Goal: Task Accomplishment & Management: Use online tool/utility

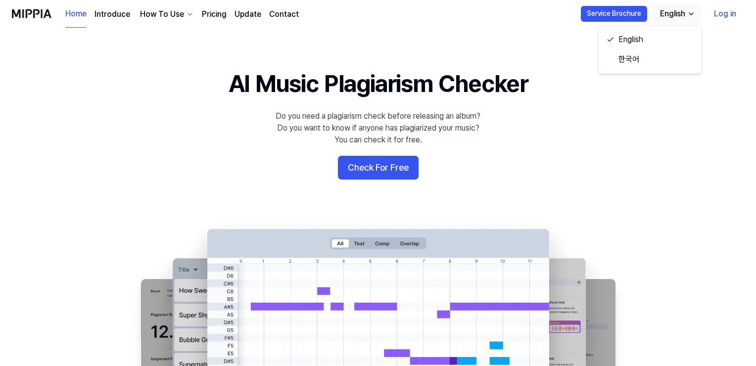
click at [676, 14] on div "English" at bounding box center [672, 14] width 29 height 12
click at [370, 155] on 배너 "AI Music Plagiarism Checker Do you need a plagiarism check before releasing an …" at bounding box center [378, 247] width 713 height 360
click at [358, 178] on button "Check For Free" at bounding box center [378, 168] width 81 height 24
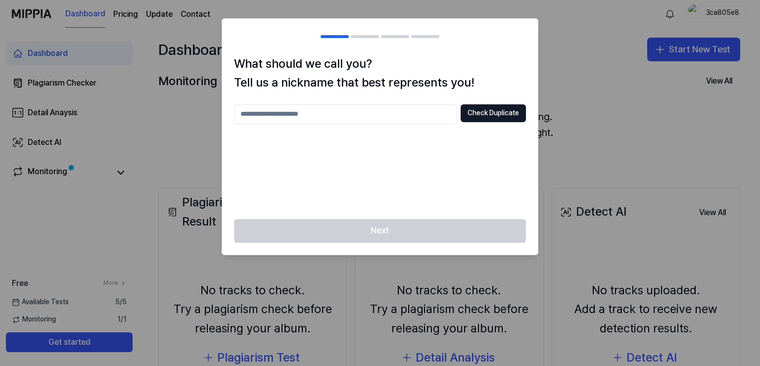
click at [379, 108] on input "text" at bounding box center [345, 114] width 223 height 20
type input "*******"
click at [478, 106] on button "Check Duplicate" at bounding box center [493, 113] width 65 height 18
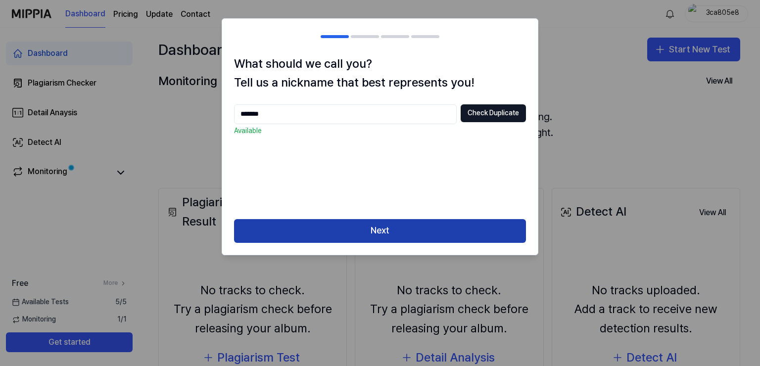
click at [404, 230] on button "Next" at bounding box center [380, 231] width 292 height 24
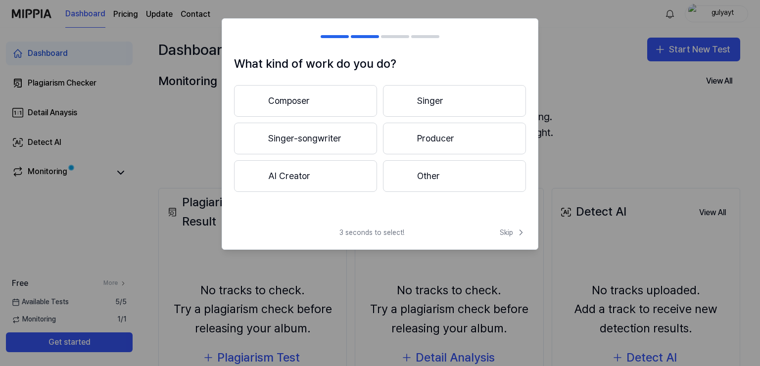
click at [346, 102] on button "Composer" at bounding box center [305, 101] width 143 height 32
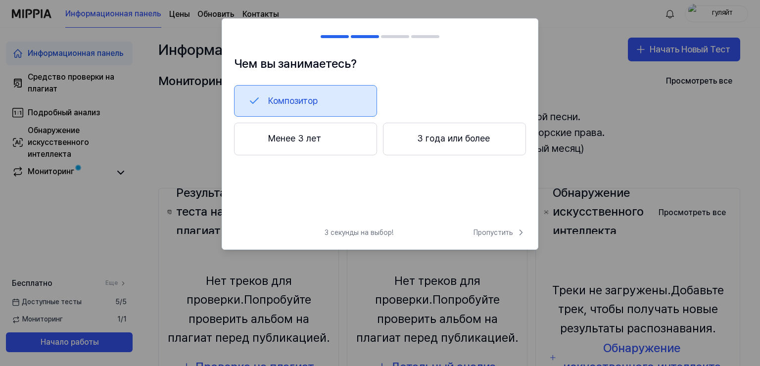
click at [264, 151] on button "Менее 3 лет" at bounding box center [305, 139] width 143 height 33
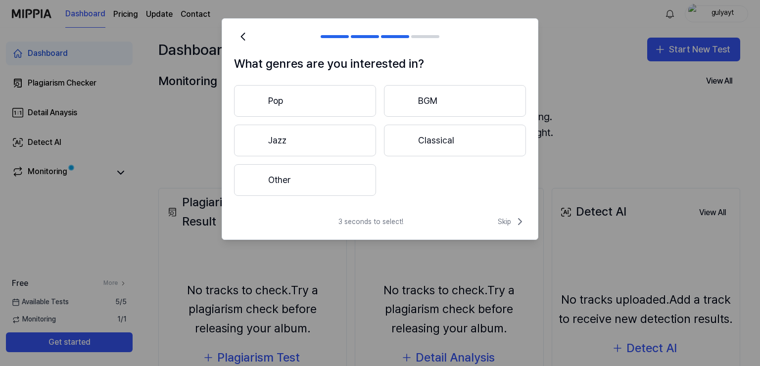
click at [354, 101] on button "Pop" at bounding box center [305, 101] width 142 height 32
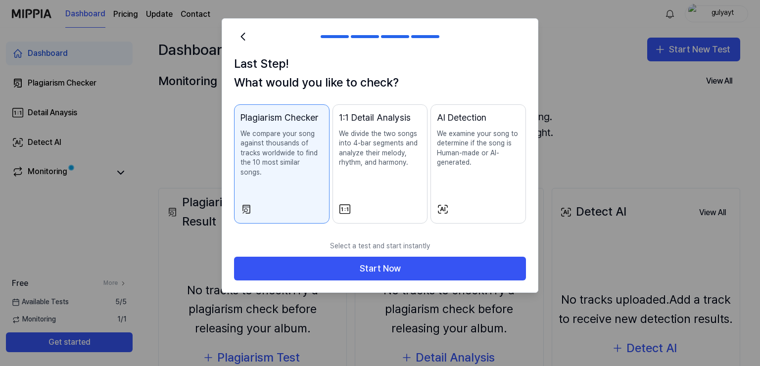
click at [477, 203] on div at bounding box center [478, 209] width 83 height 12
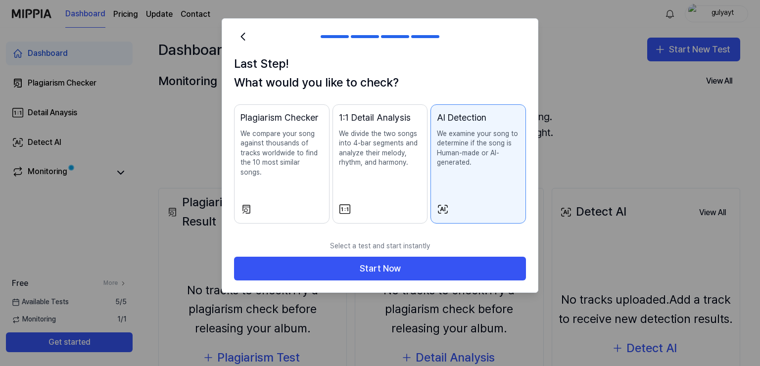
click at [283, 174] on div "Plagiarism Checker We compare your song against thousands of tracks worldwide t…" at bounding box center [282, 154] width 83 height 87
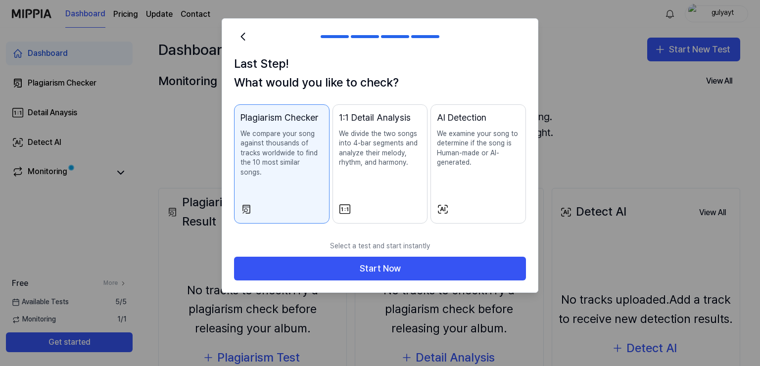
click at [493, 203] on div at bounding box center [478, 209] width 83 height 12
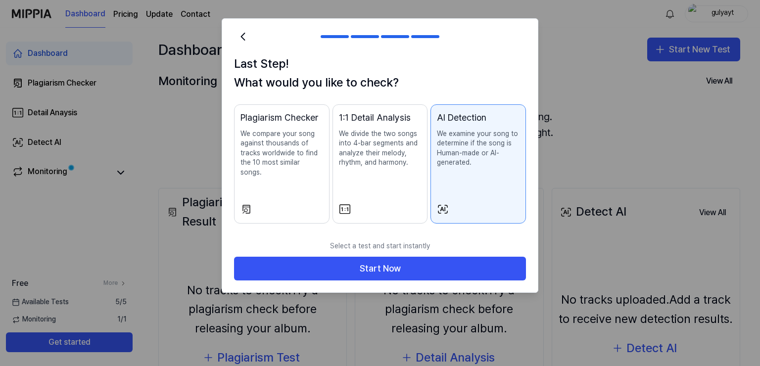
click at [320, 178] on div "Plagiarism Checker We compare your song against thousands of tracks worldwide t…" at bounding box center [282, 154] width 83 height 87
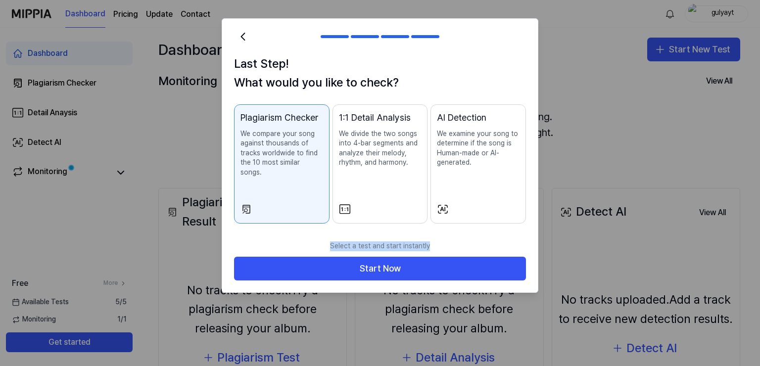
drag, startPoint x: 333, startPoint y: 235, endPoint x: 450, endPoint y: 241, distance: 116.5
click at [450, 241] on p "Select a test and start instantly" at bounding box center [380, 247] width 292 height 22
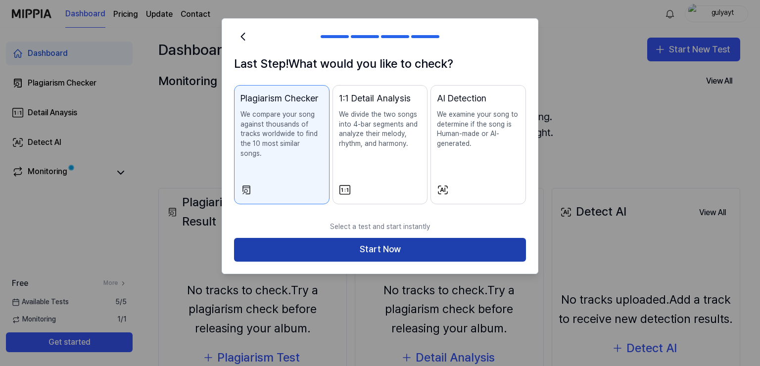
click at [419, 239] on button "Start Now" at bounding box center [380, 250] width 292 height 24
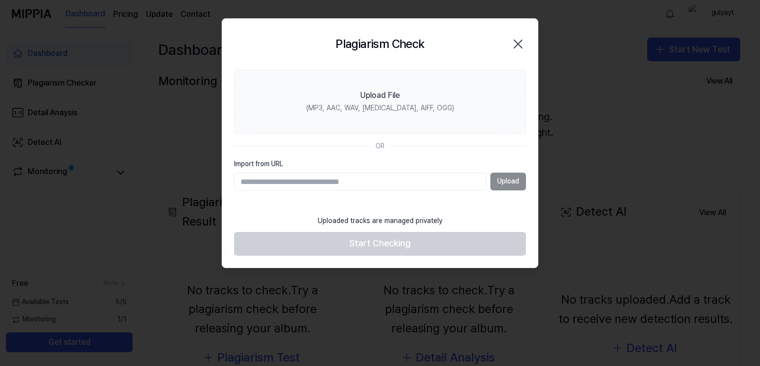
click at [437, 155] on section "Upload File (MP3, AAC, WAV, [MEDICAL_DATA], AIFF, OGG) OR Import from URL Upload" at bounding box center [380, 139] width 316 height 141
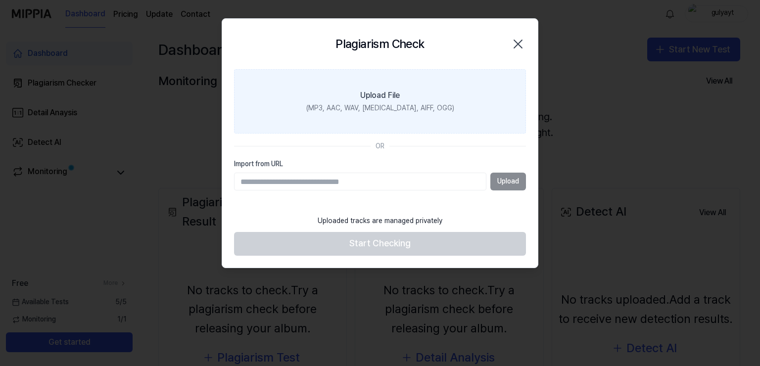
click at [438, 108] on label "Upload File (MP3, AAC, WAV, [MEDICAL_DATA], AIFF, OGG)" at bounding box center [380, 101] width 292 height 64
click at [0, 0] on input "Upload File (MP3, AAC, WAV, [MEDICAL_DATA], AIFF, OGG)" at bounding box center [0, 0] width 0 height 0
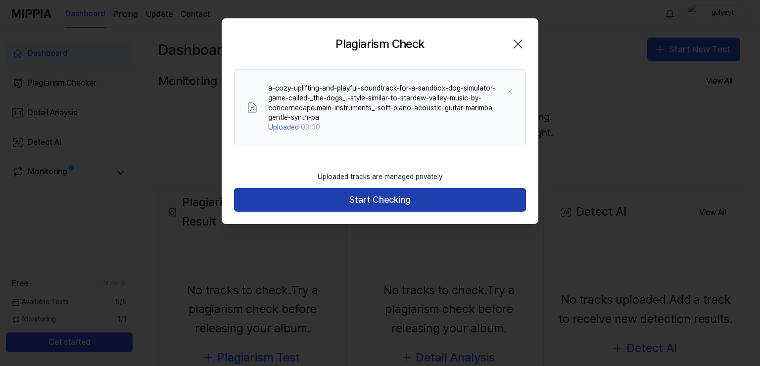
click at [277, 200] on button "Start Checking" at bounding box center [380, 200] width 292 height 24
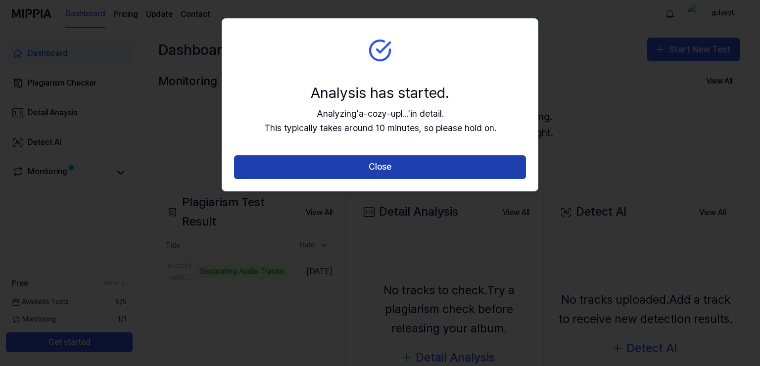
click at [327, 170] on button "Close" at bounding box center [380, 167] width 292 height 24
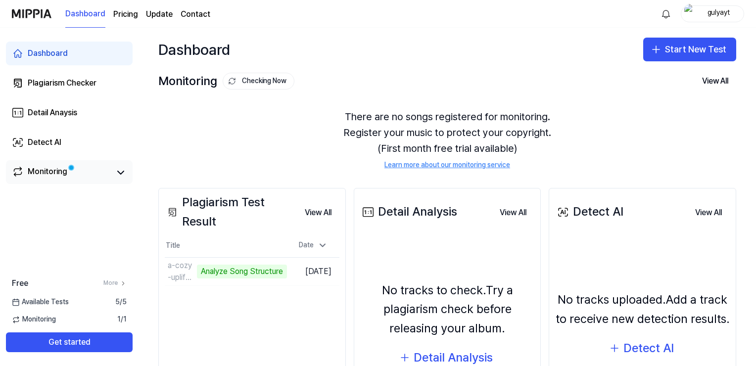
click at [52, 175] on ya-tr-span "Monitoring" at bounding box center [48, 171] width 40 height 9
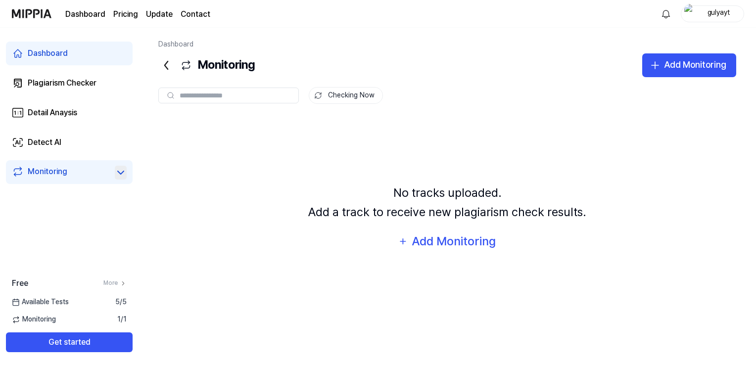
click at [123, 174] on icon at bounding box center [121, 173] width 12 height 12
click at [120, 173] on icon at bounding box center [121, 173] width 12 height 12
click at [94, 82] on ya-tr-span "Plagiarism Checker" at bounding box center [62, 82] width 69 height 9
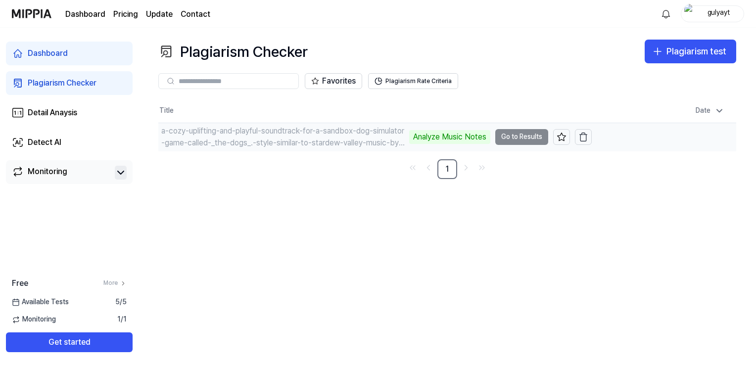
click at [517, 138] on td "a-cozy-uplifting-and-playful-soundtrack-for-a-sandbox-dog-simulator-game-called…" at bounding box center [375, 137] width 434 height 28
click at [442, 136] on div "Analyze Music Notes" at bounding box center [449, 137] width 81 height 14
click at [312, 141] on div "a-cozy-uplifting-and-playful-soundtrack-for-a-sandbox-dog-simulator-game-called…" at bounding box center [284, 137] width 246 height 24
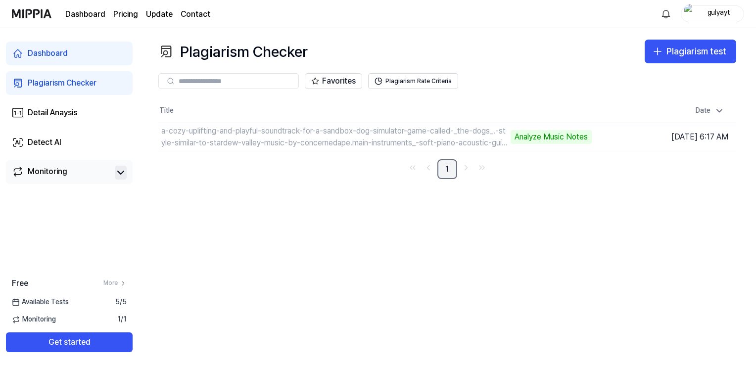
click at [446, 168] on link "1" at bounding box center [448, 169] width 20 height 20
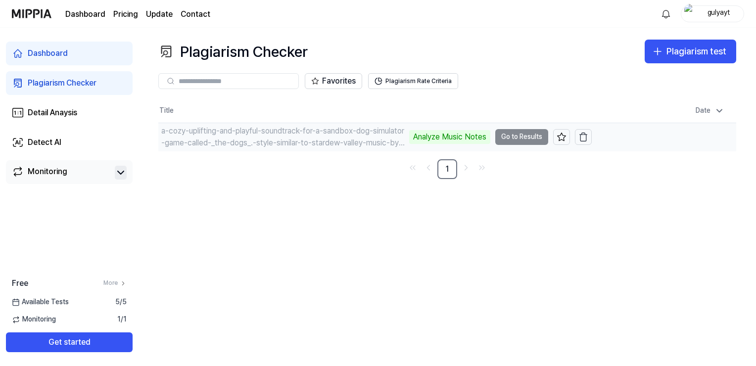
click at [545, 136] on td "a-cozy-uplifting-and-playful-soundtrack-for-a-sandbox-dog-simulator-game-called…" at bounding box center [375, 137] width 434 height 28
click at [527, 135] on td "a-cozy-uplifting-and-playful-soundtrack-for-a-sandbox-dog-simulator-game-called…" at bounding box center [375, 137] width 434 height 28
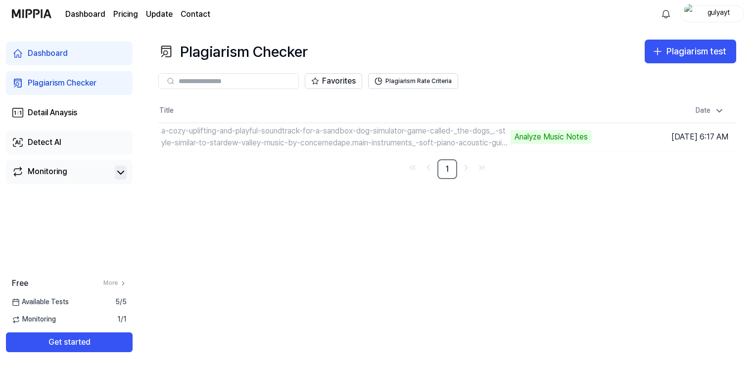
click at [62, 143] on link "Detect AI" at bounding box center [69, 143] width 127 height 24
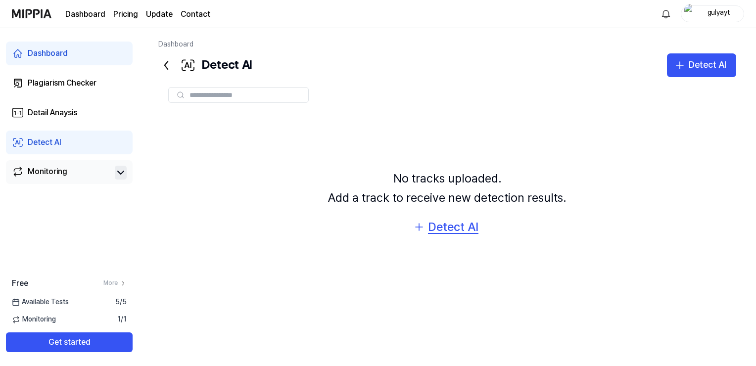
click at [467, 226] on div "Detect AI" at bounding box center [453, 227] width 50 height 19
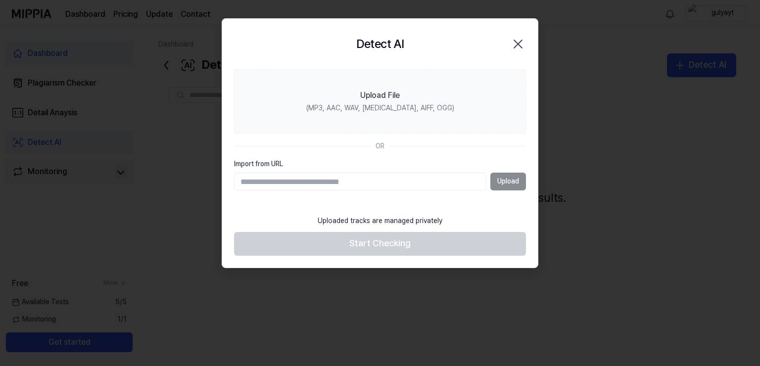
click at [428, 202] on section "Upload File (MP3, AAC, WAV, [MEDICAL_DATA], AIFF, OGG) OR Import from URL Upload" at bounding box center [380, 139] width 316 height 141
click at [521, 38] on icon "button" at bounding box center [518, 44] width 16 height 16
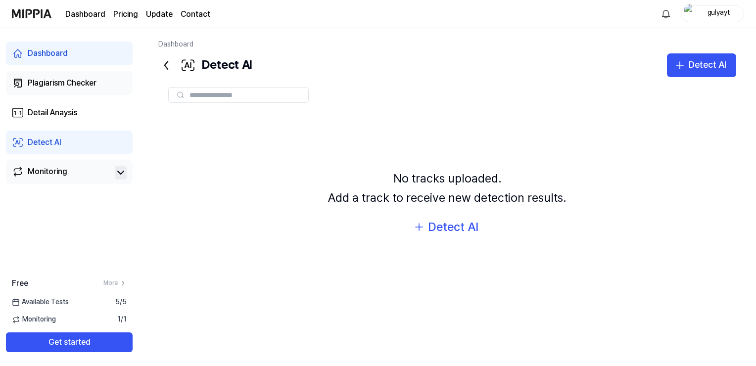
click at [26, 91] on link "Plagiarism Checker" at bounding box center [69, 83] width 127 height 24
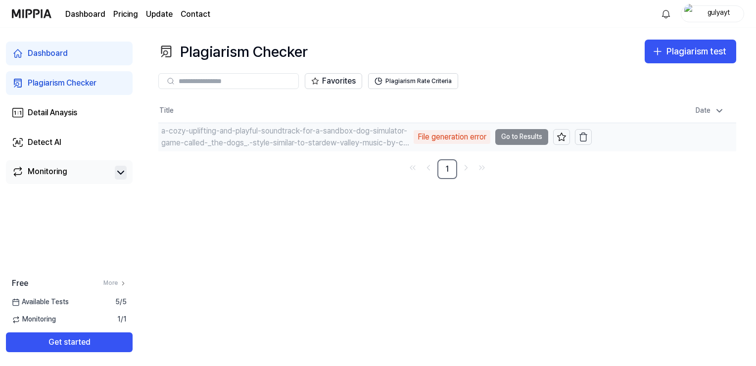
click at [512, 142] on td "a-cozy-uplifting-and-playful-soundtrack-for-a-sandbox-dog-simulator-game-called…" at bounding box center [375, 137] width 434 height 28
click at [472, 133] on div "File generation error" at bounding box center [452, 137] width 77 height 14
click at [407, 139] on div "a-cozy-uplifting-and-playful-soundtrack-for-a-sandbox-dog-simulator-game-called…" at bounding box center [287, 137] width 253 height 24
click at [501, 138] on td "a-cozy-uplifting-and-playful-soundtrack-for-a-sandbox-dog-simulator-game-called…" at bounding box center [376, 137] width 437 height 28
click at [509, 139] on td "a-cozy-uplifting-and-playful-soundtrack-for-a-sandbox-dog-simulator-game-called…" at bounding box center [376, 137] width 437 height 28
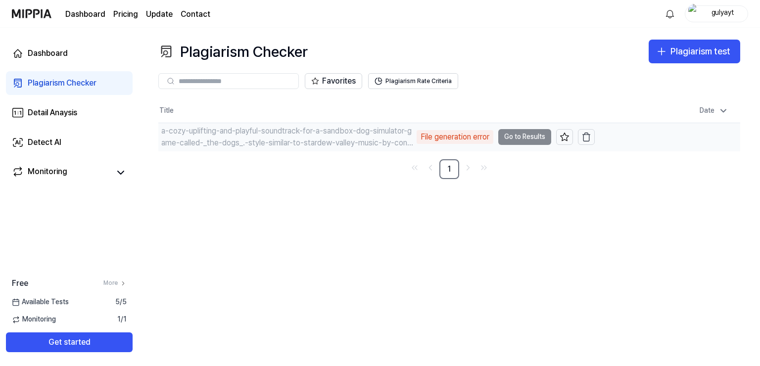
click at [531, 134] on td "a-cozy-uplifting-and-playful-soundtrack-for-a-sandbox-dog-simulator-game-called…" at bounding box center [376, 137] width 437 height 28
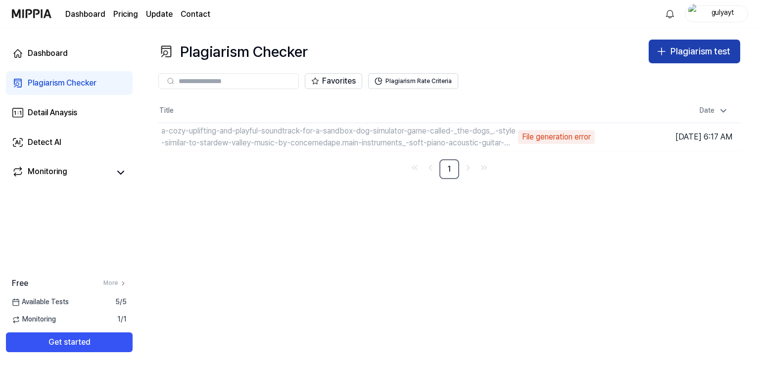
click at [708, 51] on div "Plagiarism test" at bounding box center [701, 52] width 60 height 14
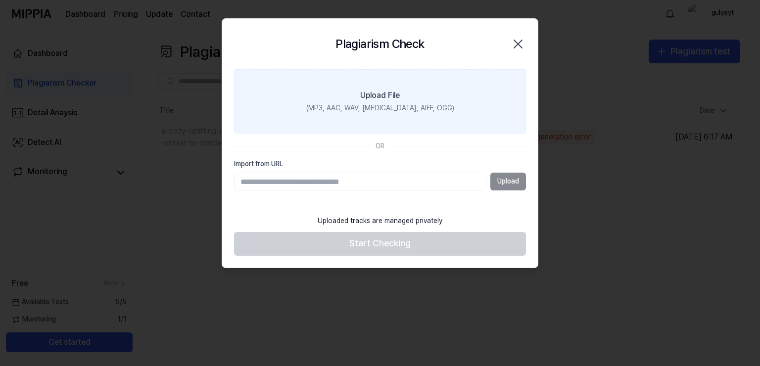
click at [471, 106] on label "Upload File (MP3, AAC, WAV, [MEDICAL_DATA], AIFF, OGG)" at bounding box center [380, 101] width 292 height 64
click at [0, 0] on input "Upload File (MP3, AAC, WAV, [MEDICAL_DATA], AIFF, OGG)" at bounding box center [0, 0] width 0 height 0
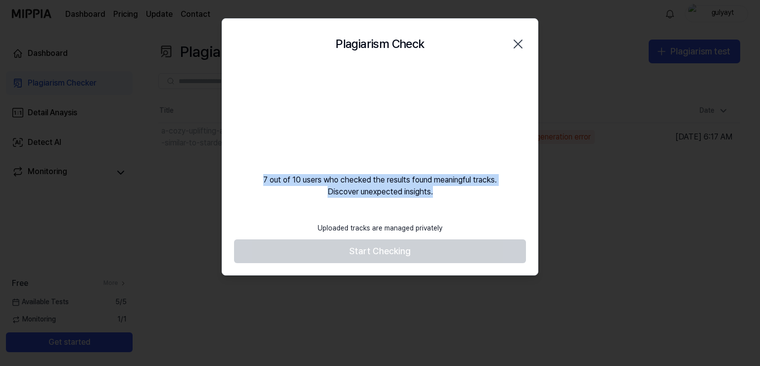
drag, startPoint x: 440, startPoint y: 192, endPoint x: 252, endPoint y: 182, distance: 188.4
click at [252, 182] on div "7 out of 10 users who checked the results found meaningful tracks. Discover une…" at bounding box center [380, 133] width 316 height 129
click at [248, 201] on div "Plagiarism Check Close 7 out of 10 users who checked the results found meaningf…" at bounding box center [380, 146] width 317 height 257
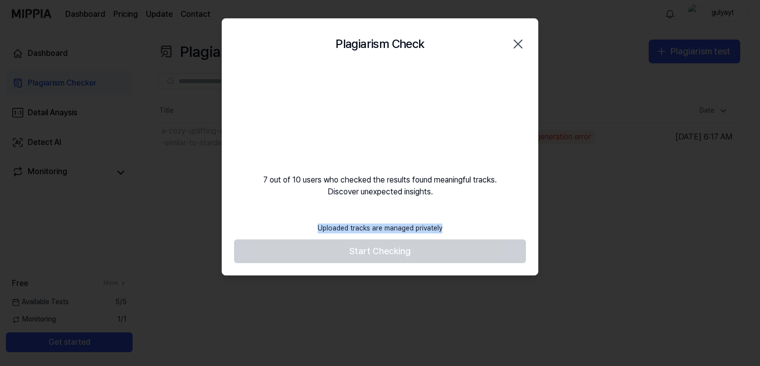
drag, startPoint x: 318, startPoint y: 230, endPoint x: 449, endPoint y: 223, distance: 131.4
click at [449, 223] on footer "Uploaded tracks are managed privately Start Checking" at bounding box center [380, 241] width 292 height 46
click at [431, 232] on div "Uploaded tracks are managed privately" at bounding box center [380, 229] width 137 height 22
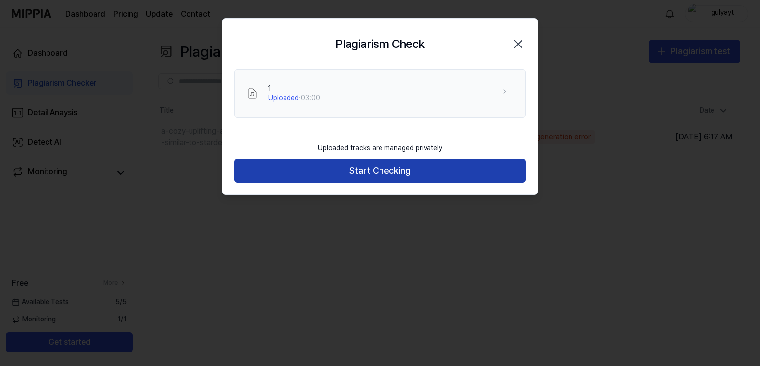
click at [432, 162] on button "Start Checking" at bounding box center [380, 171] width 292 height 24
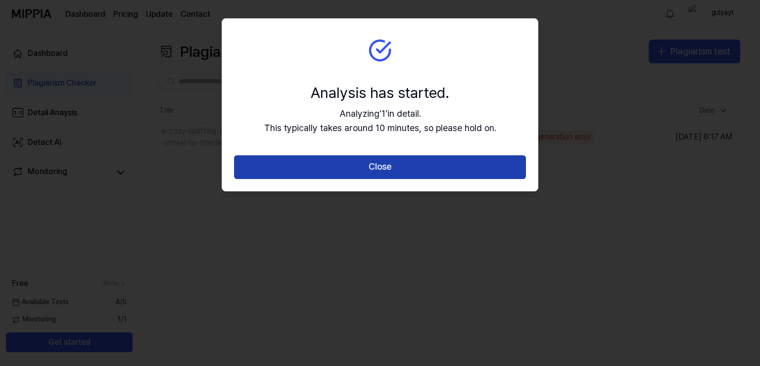
click at [301, 167] on button "Close" at bounding box center [380, 167] width 292 height 24
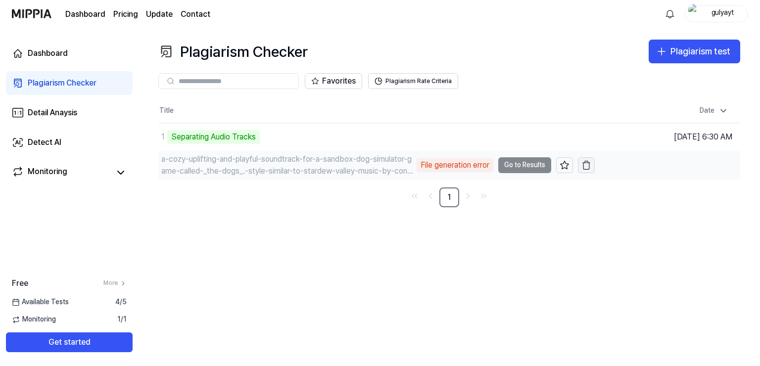
click at [591, 165] on icon "button" at bounding box center [587, 165] width 10 height 10
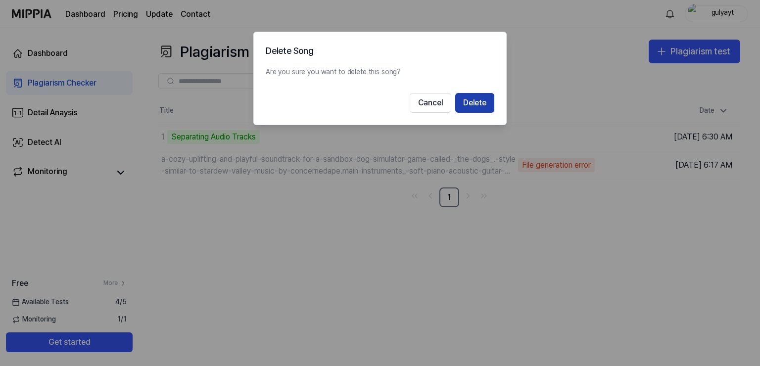
click at [475, 105] on button "Delete" at bounding box center [474, 103] width 39 height 20
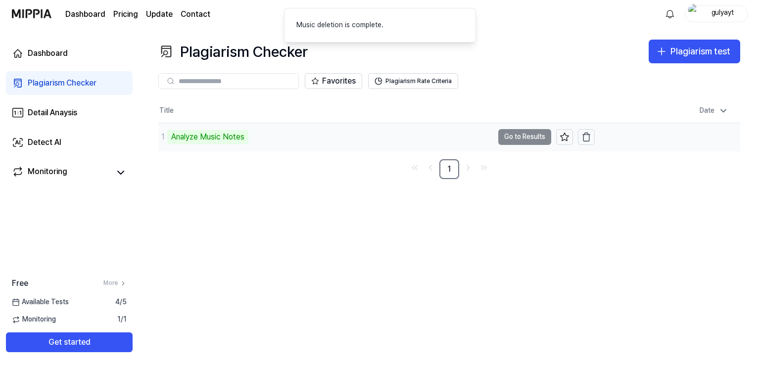
click at [208, 136] on div "Analyze Music Notes" at bounding box center [207, 137] width 81 height 14
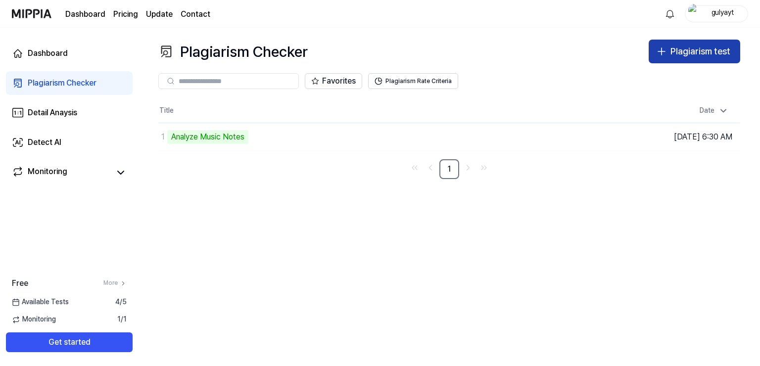
click at [671, 46] on div "Plagiarism test" at bounding box center [701, 52] width 60 height 14
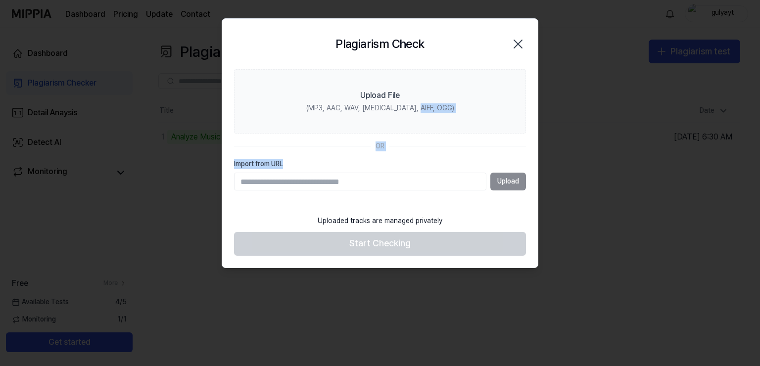
drag, startPoint x: 519, startPoint y: 133, endPoint x: 481, endPoint y: 163, distance: 48.6
click at [481, 163] on section "Upload File (MP3, AAC, WAV, [MEDICAL_DATA], AIFF, OGG) OR Import from URL Upload" at bounding box center [380, 139] width 316 height 141
click at [519, 39] on icon "button" at bounding box center [518, 44] width 16 height 16
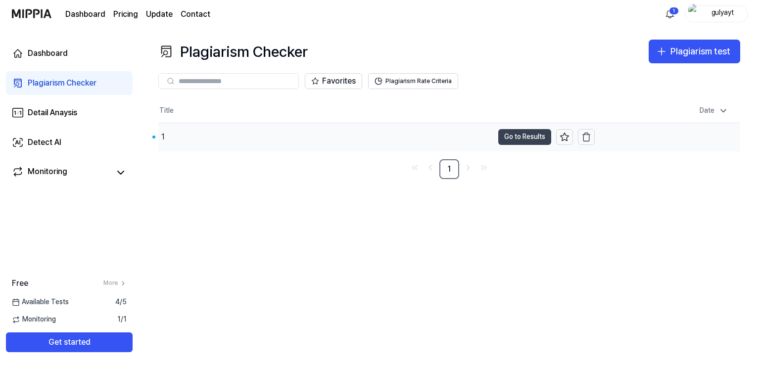
click at [513, 133] on button "Go to Results" at bounding box center [525, 137] width 53 height 16
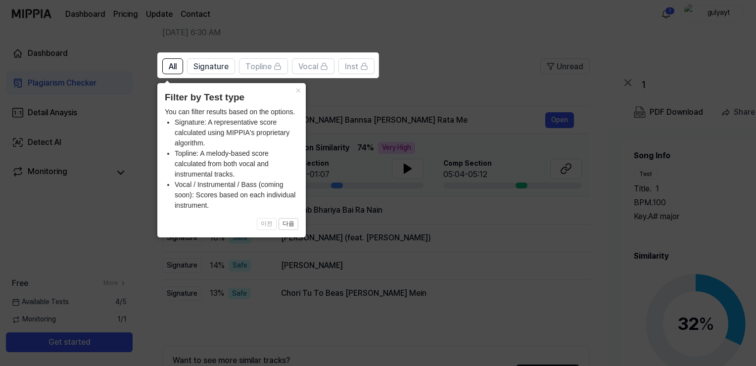
scroll to position [50, 0]
click at [294, 222] on button "다음" at bounding box center [289, 224] width 20 height 12
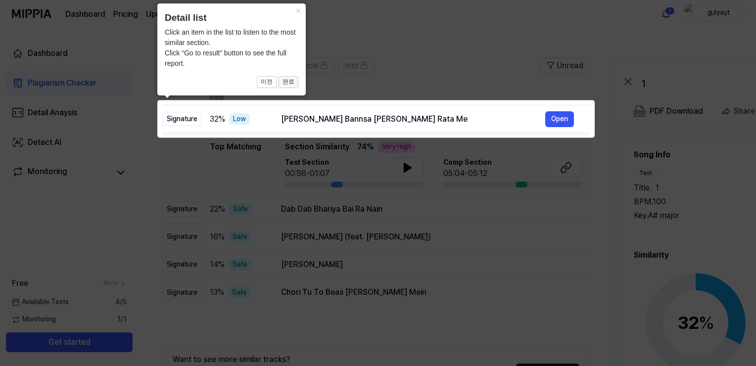
click at [289, 86] on button "완료" at bounding box center [289, 82] width 20 height 12
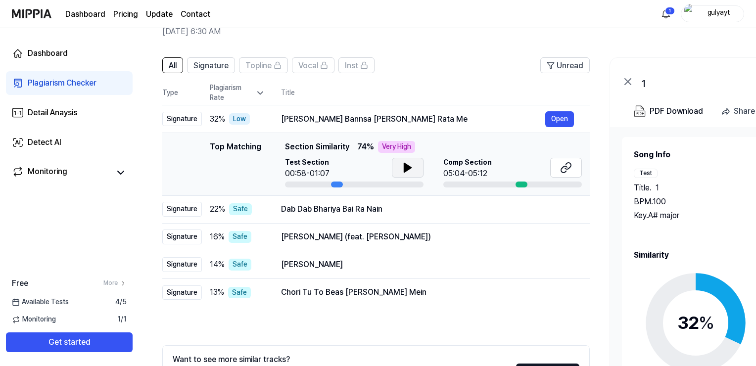
click at [411, 174] on button at bounding box center [408, 168] width 32 height 20
click at [542, 158] on div "Comp Section 05:04-05:12" at bounding box center [513, 169] width 139 height 22
click at [517, 188] on td "Top Matching Top Matching Section Similarity 74 % Very High Test Section 00:58-…" at bounding box center [376, 164] width 428 height 63
click at [284, 121] on div "[PERSON_NAME] Bannsa [PERSON_NAME] Rata Me" at bounding box center [413, 119] width 264 height 12
drag, startPoint x: 505, startPoint y: 183, endPoint x: 521, endPoint y: 184, distance: 15.8
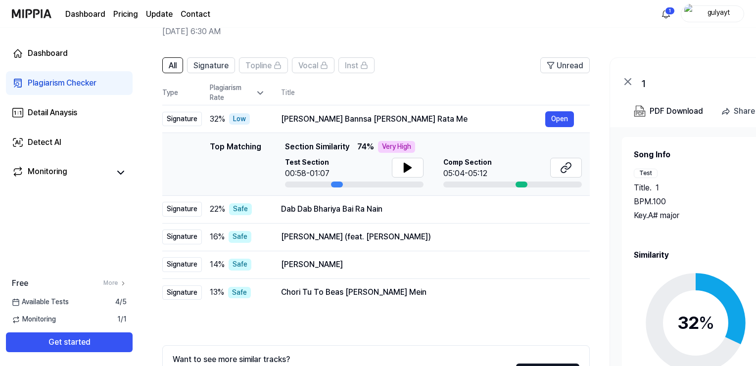
click at [521, 184] on div at bounding box center [513, 185] width 139 height 6
click at [274, 125] on td "[PERSON_NAME] Bannsa [PERSON_NAME] Rata Me Open" at bounding box center [427, 119] width 325 height 28
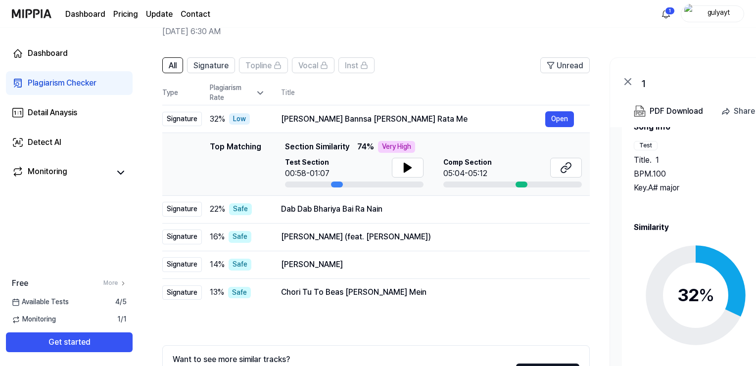
scroll to position [42, 0]
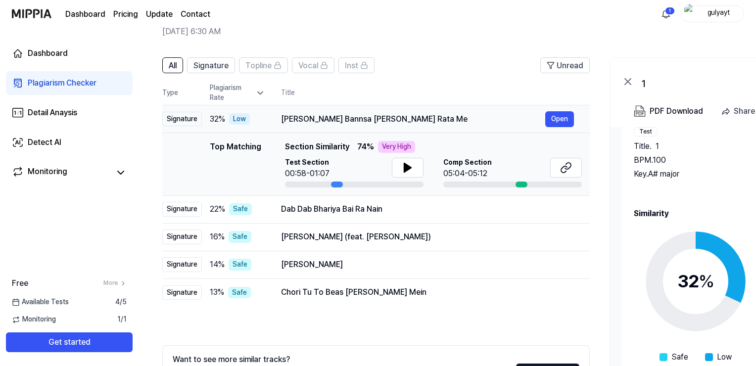
click at [343, 117] on div "[PERSON_NAME] Bannsa [PERSON_NAME] Rata Me" at bounding box center [413, 119] width 264 height 12
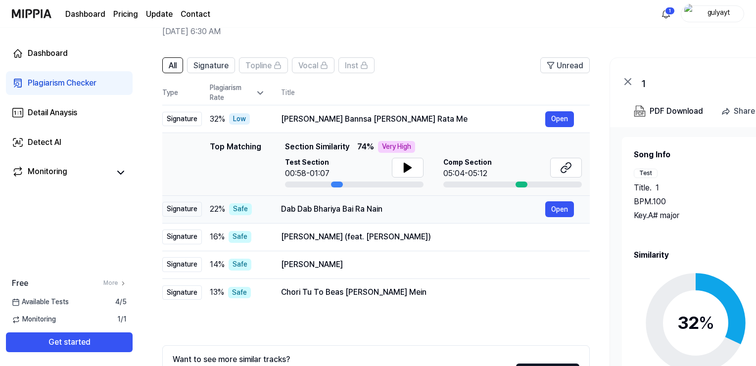
click at [336, 206] on div "Dab Dab Bhariya Bai Ra Nain" at bounding box center [413, 209] width 264 height 12
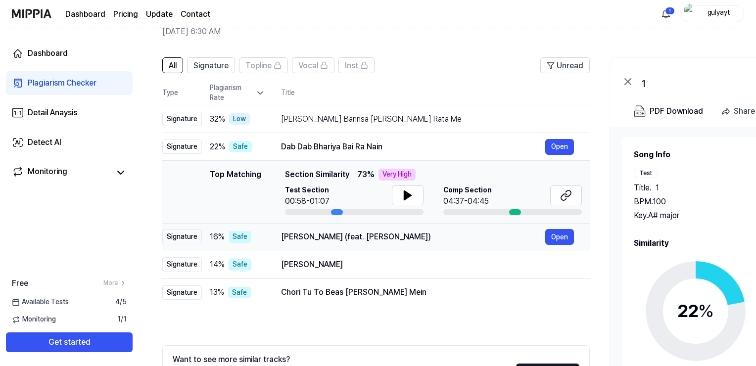
click at [328, 233] on div "[PERSON_NAME] (feat. [PERSON_NAME])" at bounding box center [413, 237] width 264 height 12
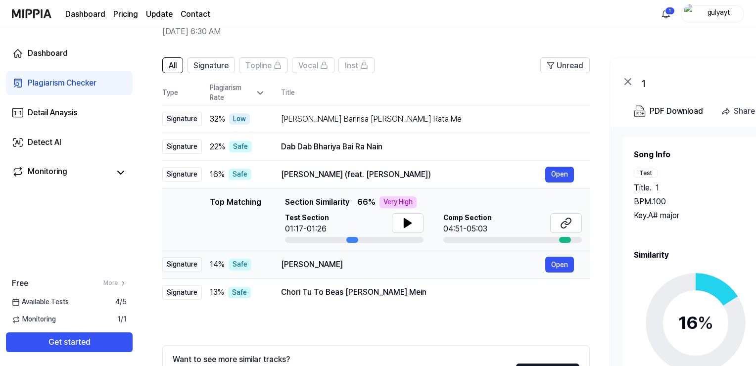
click at [313, 266] on div "[PERSON_NAME]" at bounding box center [413, 265] width 264 height 12
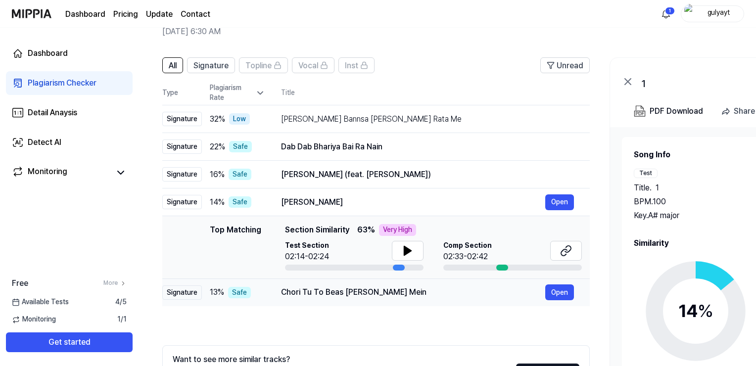
click at [312, 283] on td "Chori Tu To Beas [PERSON_NAME] Mein Open" at bounding box center [427, 293] width 325 height 28
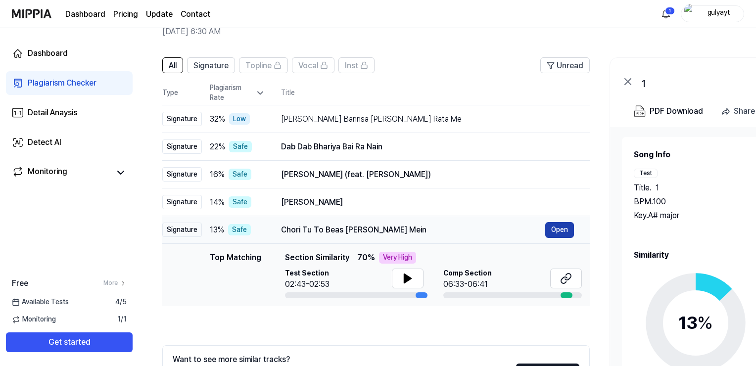
click at [565, 230] on button "Open" at bounding box center [560, 230] width 29 height 16
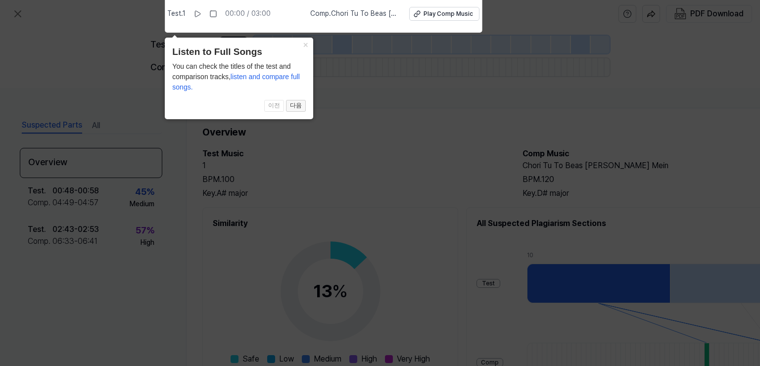
click at [299, 107] on button "다음" at bounding box center [296, 106] width 20 height 12
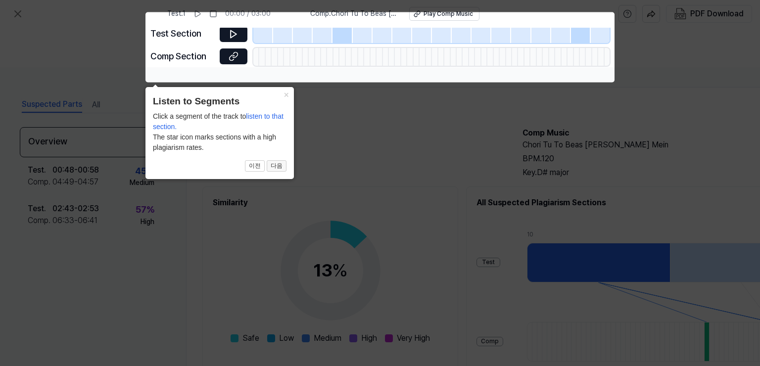
click at [279, 160] on button "다음" at bounding box center [277, 166] width 20 height 12
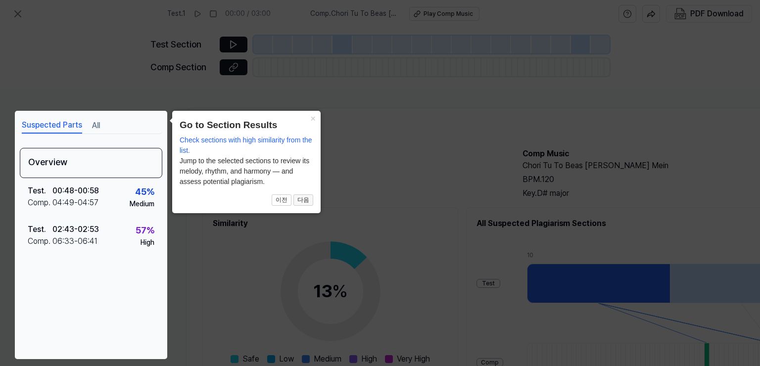
click at [299, 200] on button "다음" at bounding box center [304, 201] width 20 height 12
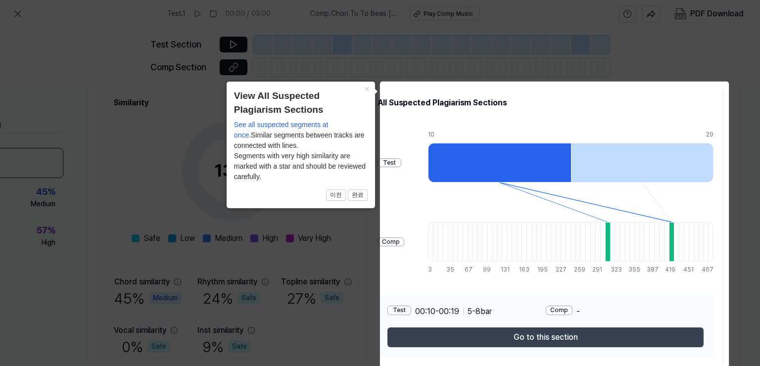
click at [469, 335] on button "Go to this section" at bounding box center [546, 338] width 316 height 20
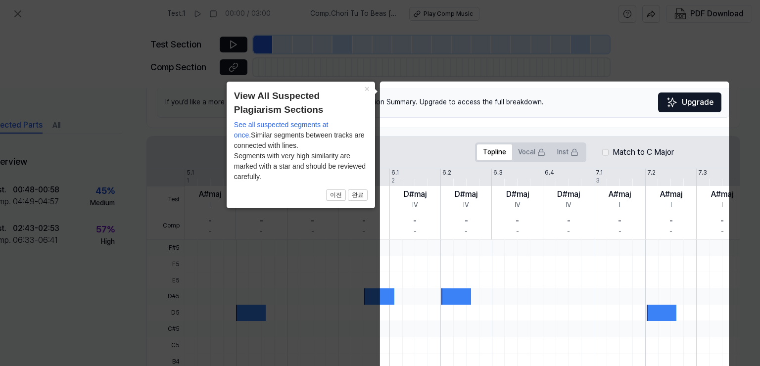
scroll to position [212, 44]
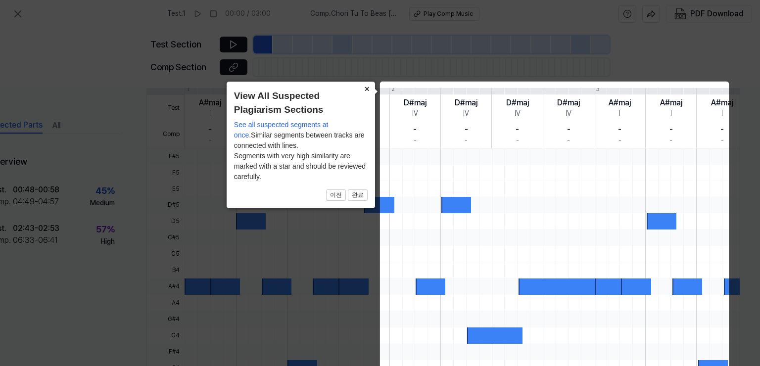
click at [370, 87] on button "×" at bounding box center [367, 89] width 16 height 14
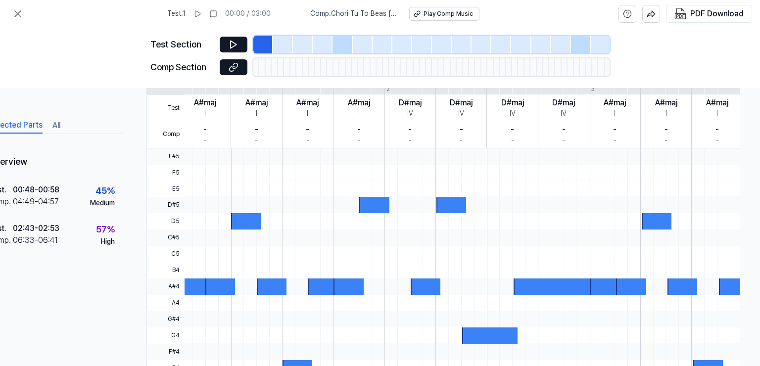
scroll to position [0, 0]
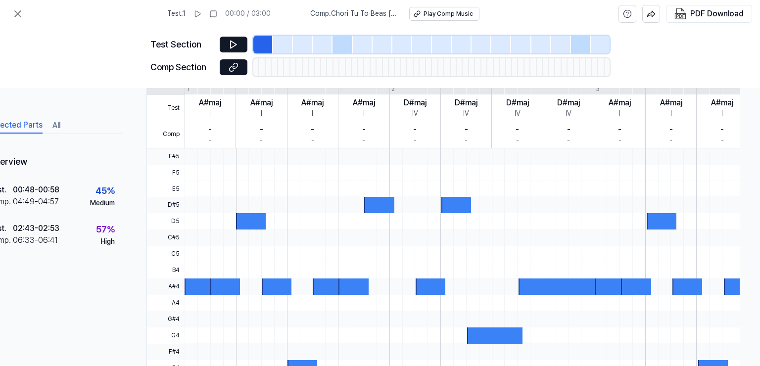
drag, startPoint x: 451, startPoint y: 206, endPoint x: 593, endPoint y: 211, distance: 141.7
click at [593, 211] on div at bounding box center [594, 287] width 818 height 277
click at [60, 127] on div "Suspected Parts All" at bounding box center [51, 125] width 143 height 18
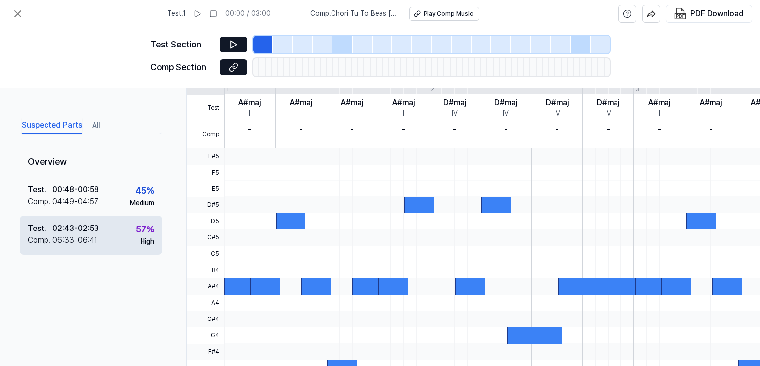
click at [69, 238] on div "06:33 - 06:41" at bounding box center [74, 241] width 45 height 12
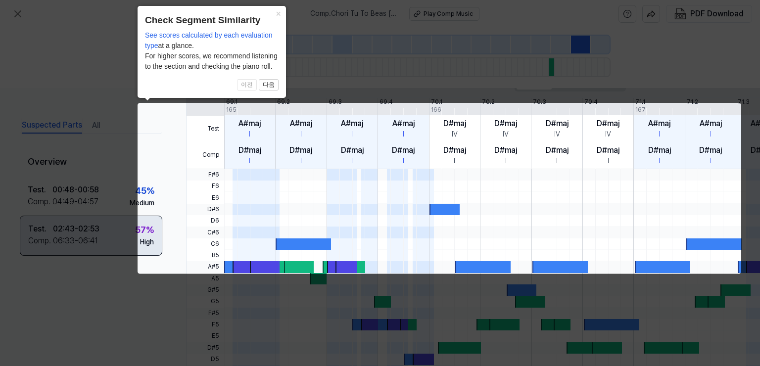
scroll to position [0, 44]
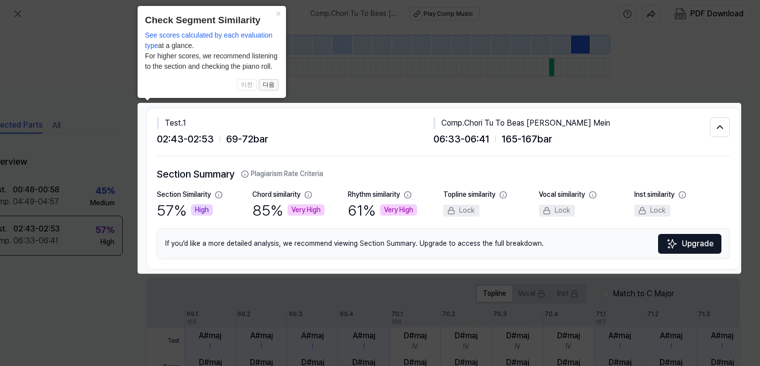
click at [274, 81] on button "다음" at bounding box center [269, 85] width 20 height 12
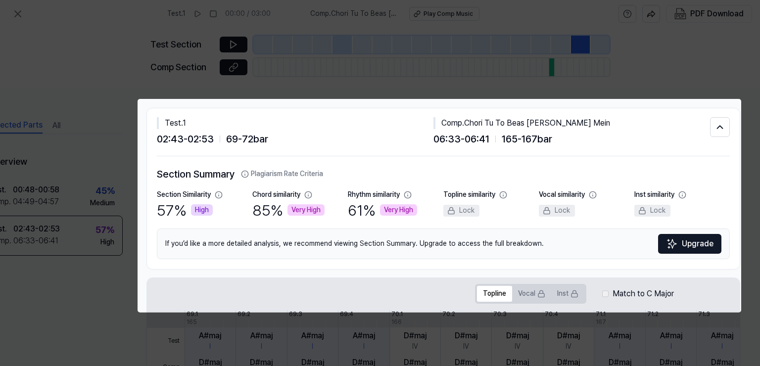
scroll to position [189, 44]
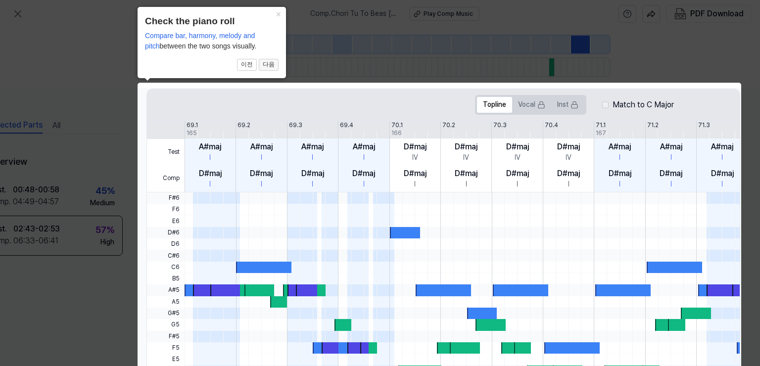
click at [260, 59] on button "다음" at bounding box center [269, 65] width 20 height 12
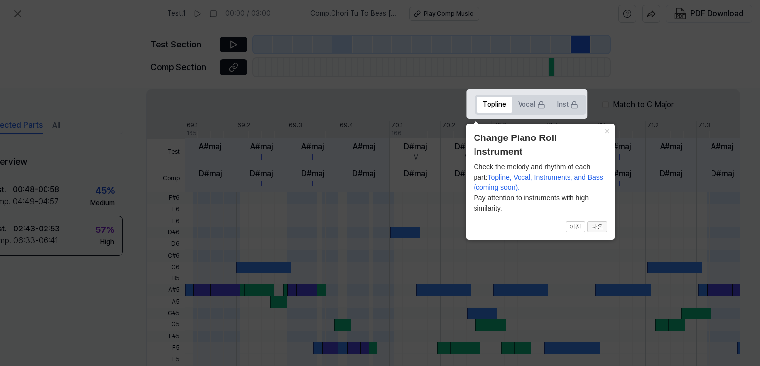
click at [597, 230] on button "다음" at bounding box center [598, 227] width 20 height 12
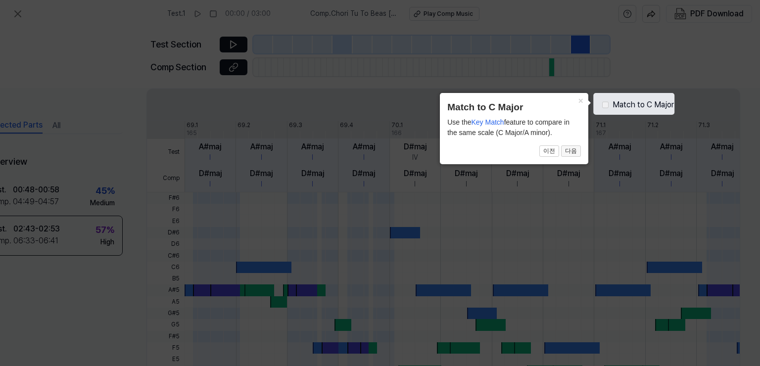
click at [574, 154] on button "다음" at bounding box center [571, 152] width 20 height 12
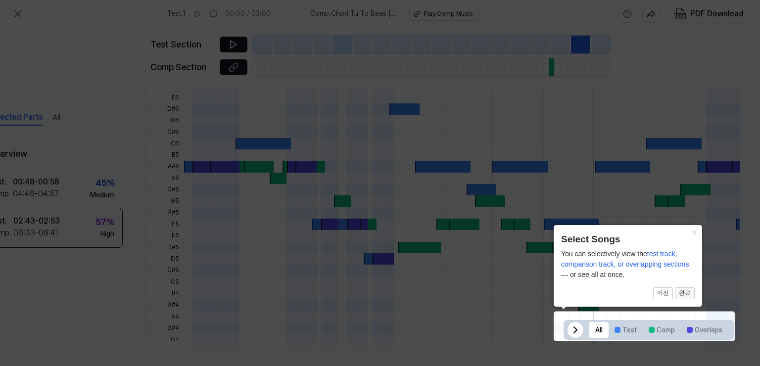
click at [680, 292] on button "완료" at bounding box center [685, 294] width 20 height 12
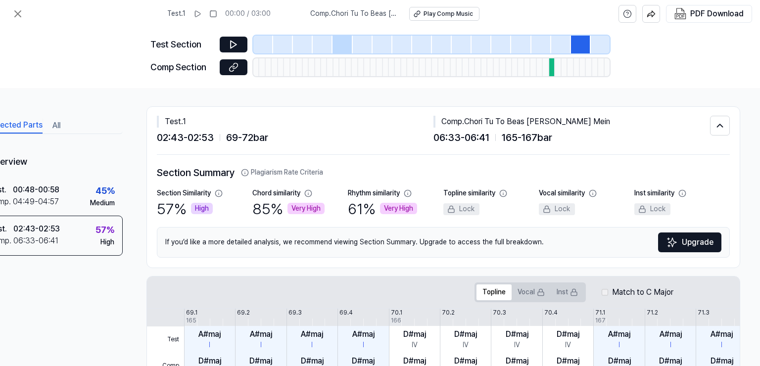
scroll to position [0, 44]
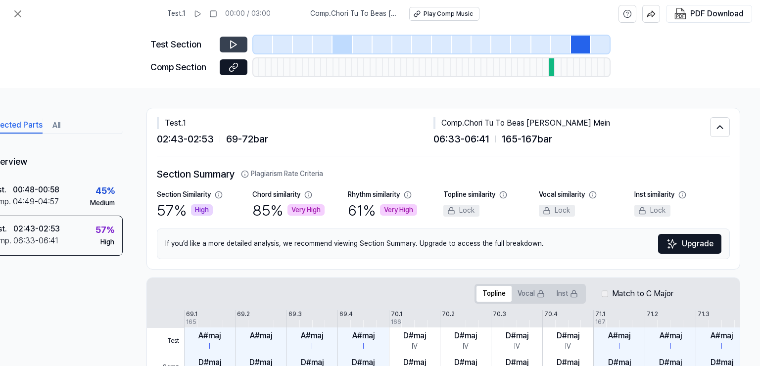
click at [235, 44] on icon at bounding box center [234, 45] width 10 height 10
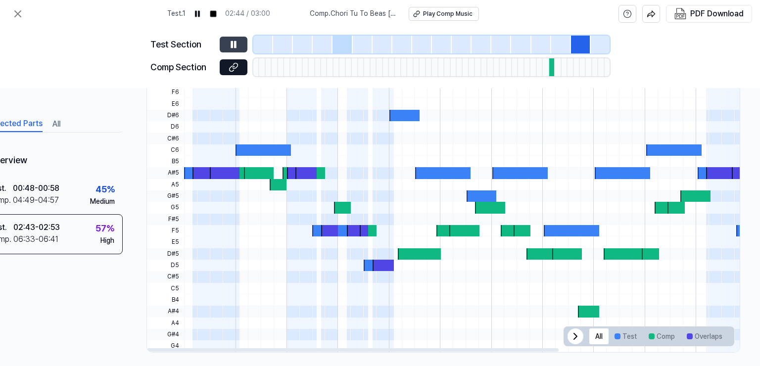
scroll to position [315, 44]
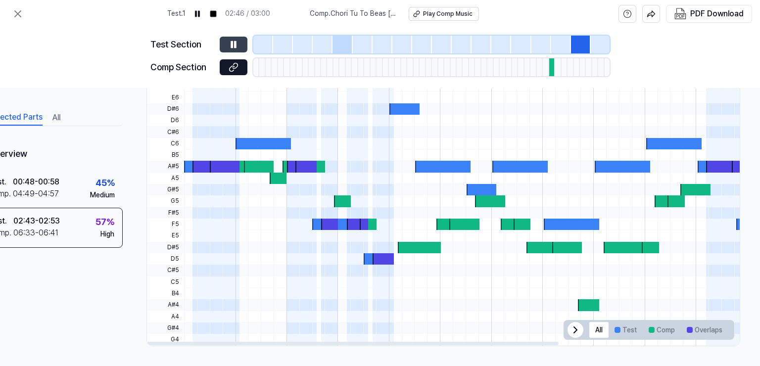
drag, startPoint x: 248, startPoint y: 222, endPoint x: 277, endPoint y: 218, distance: 30.0
click at [282, 219] on div at bounding box center [593, 207] width 818 height 277
drag, startPoint x: 243, startPoint y: 338, endPoint x: 214, endPoint y: 336, distance: 28.8
click at [214, 342] on div at bounding box center [353, 343] width 412 height 3
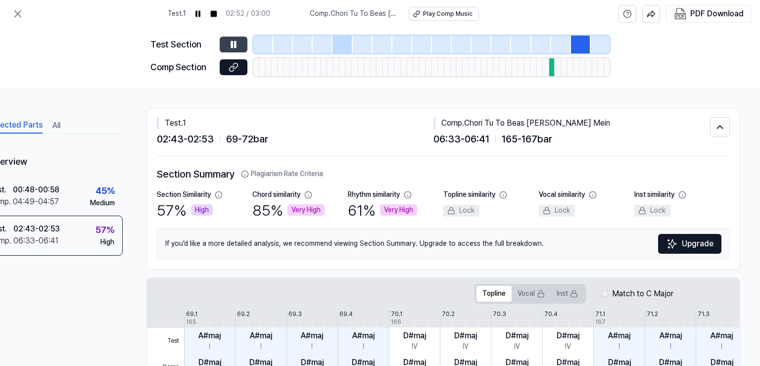
scroll to position [0, 44]
click at [578, 46] on div at bounding box center [581, 45] width 20 height 18
drag, startPoint x: 578, startPoint y: 46, endPoint x: 536, endPoint y: 47, distance: 42.6
click at [536, 47] on div at bounding box center [431, 45] width 356 height 18
click at [550, 67] on div at bounding box center [553, 67] width 6 height 18
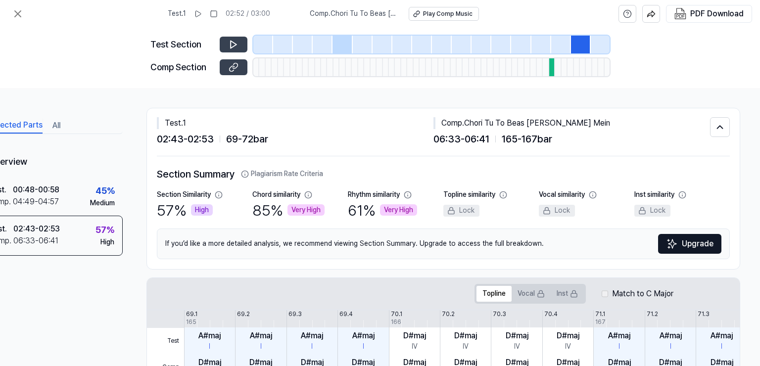
click at [225, 67] on button at bounding box center [234, 67] width 28 height 16
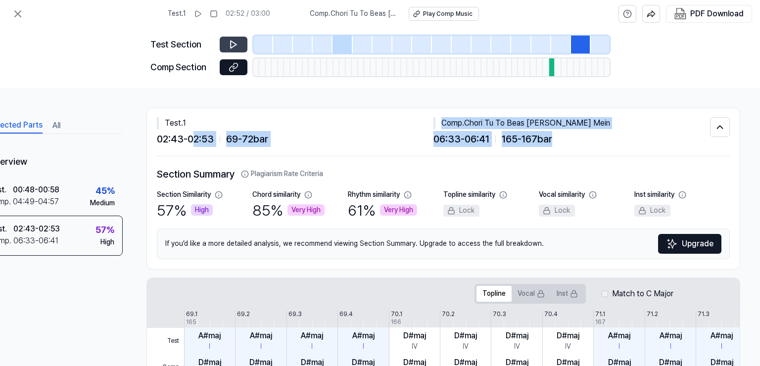
drag, startPoint x: 190, startPoint y: 152, endPoint x: 573, endPoint y: 144, distance: 383.3
click at [573, 144] on div "Test . 1 02:43 - 02:53 69 - 72 bar Comp . Chori Tu To Beas Gayi Nazariyan Mein …" at bounding box center [443, 132] width 573 height 48
click at [573, 144] on div "06:33 - 06:41 165 - 167 bar" at bounding box center [572, 139] width 277 height 16
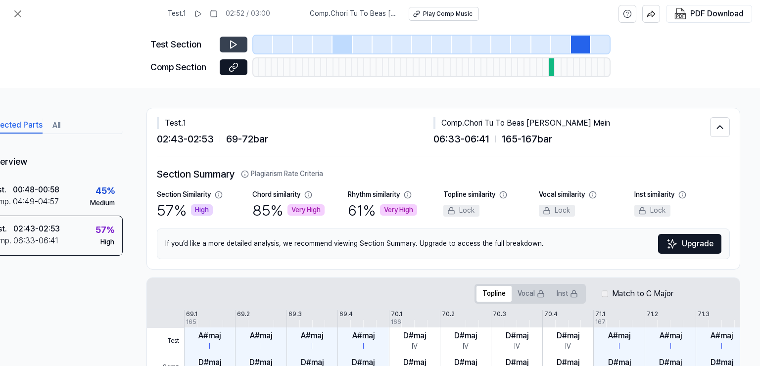
click at [29, 15] on div "Test . 1 02:52 / 03:00 Comp . Chori Tu To Beas [PERSON_NAME] Mein Play Comp Mus…" at bounding box center [380, 14] width 760 height 28
click at [24, 14] on button at bounding box center [18, 14] width 20 height 20
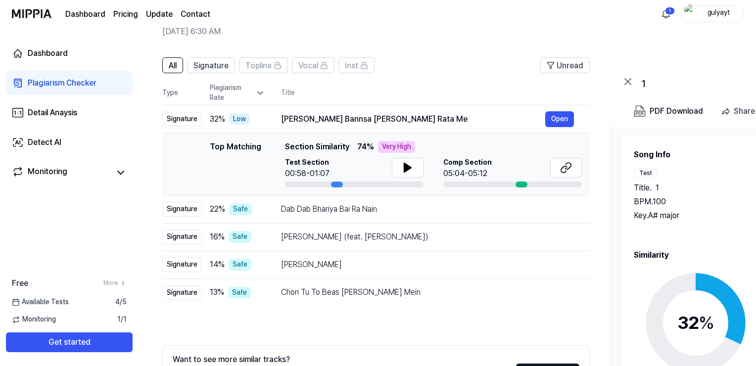
click at [232, 148] on div "Top Matching" at bounding box center [235, 164] width 51 height 47
click at [264, 122] on div "32 % Low" at bounding box center [237, 119] width 55 height 12
click at [307, 118] on div "[PERSON_NAME] Bannsa [PERSON_NAME] Rata Me" at bounding box center [413, 119] width 264 height 12
drag, startPoint x: 266, startPoint y: 160, endPoint x: 370, endPoint y: 160, distance: 103.5
click at [370, 160] on div "Top Matching Top Matching Section Similarity 74 % Very High Test Section 00:58-…" at bounding box center [376, 164] width 412 height 47
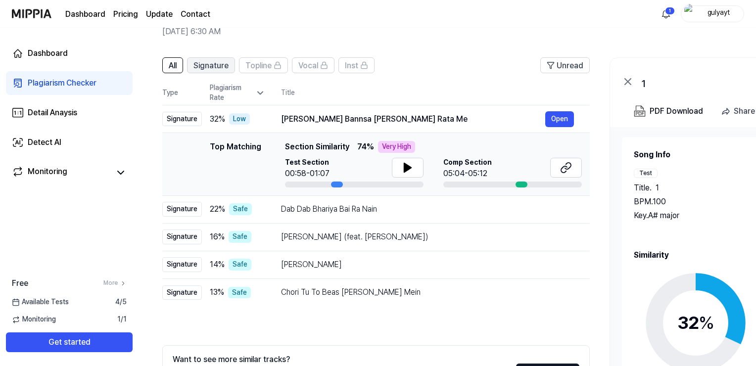
click at [190, 63] on button "Signature" at bounding box center [211, 65] width 48 height 16
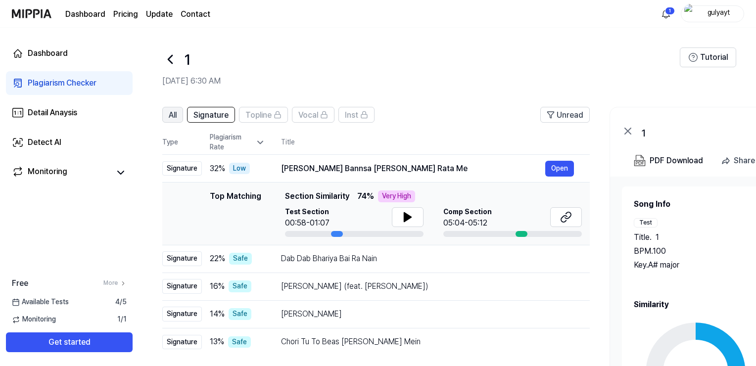
click at [164, 109] on button "All" at bounding box center [172, 115] width 21 height 16
click at [171, 63] on icon at bounding box center [170, 59] width 16 height 16
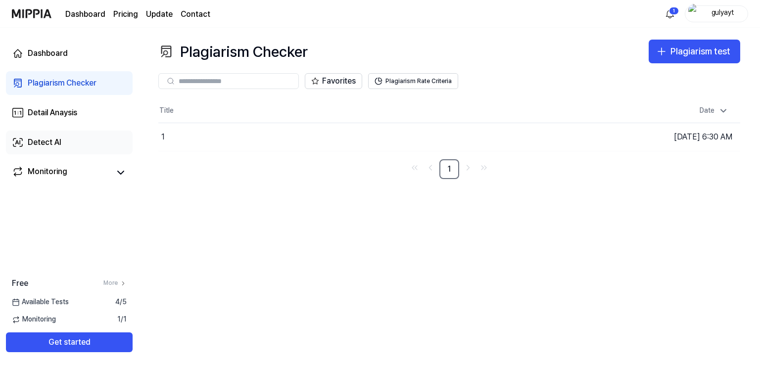
click at [44, 142] on div "Detect AI" at bounding box center [45, 143] width 34 height 12
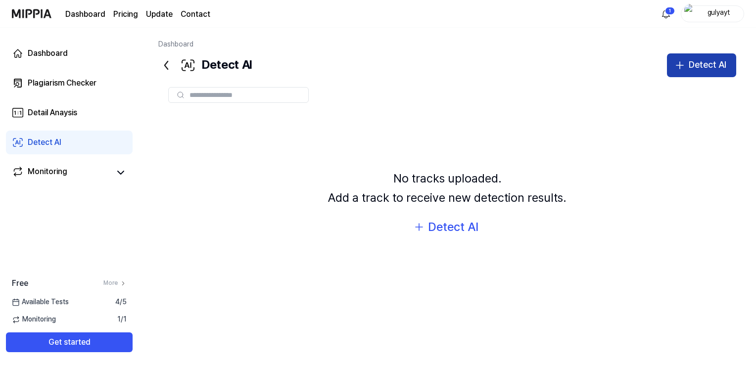
click at [703, 65] on div "Detect AI" at bounding box center [708, 65] width 38 height 14
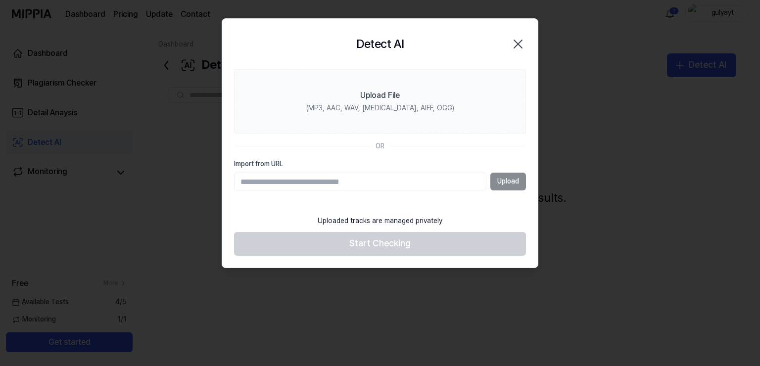
click at [511, 135] on section "Upload File (MP3, AAC, WAV, [MEDICAL_DATA], AIFF, OGG) OR Import from URL Upload" at bounding box center [380, 139] width 316 height 141
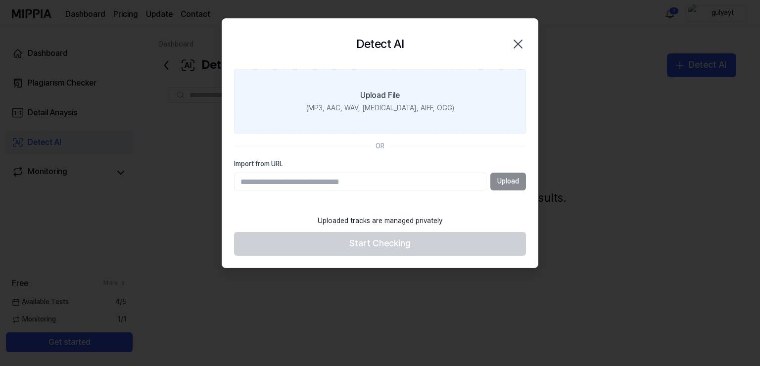
click at [489, 122] on label "Upload File (MP3, AAC, WAV, [MEDICAL_DATA], AIFF, OGG)" at bounding box center [380, 101] width 292 height 64
click at [0, 0] on input "Upload File (MP3, AAC, WAV, [MEDICAL_DATA], AIFF, OGG)" at bounding box center [0, 0] width 0 height 0
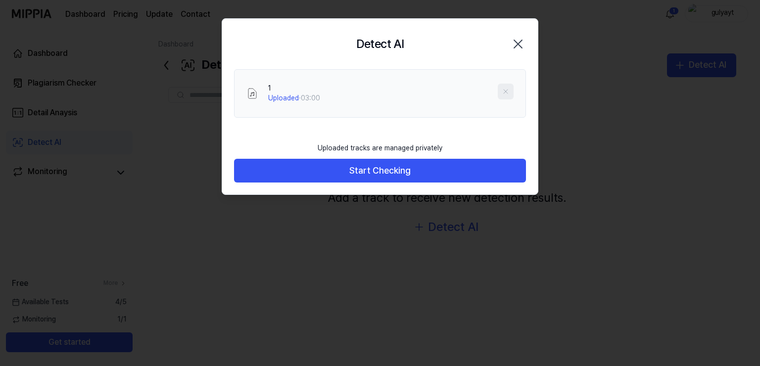
click at [503, 91] on icon at bounding box center [506, 92] width 8 height 8
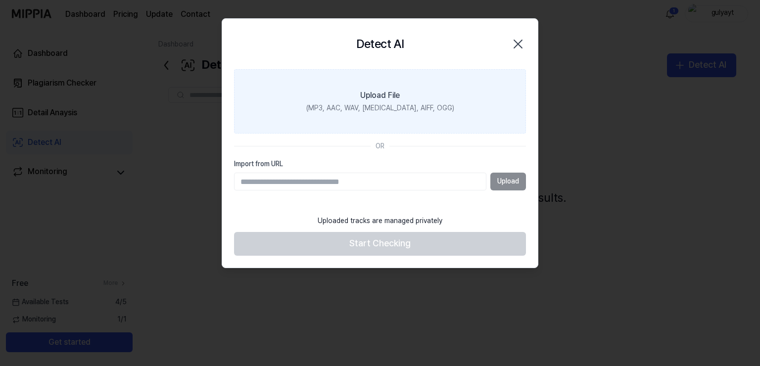
click at [482, 101] on label "Upload File (MP3, AAC, WAV, [MEDICAL_DATA], AIFF, OGG)" at bounding box center [380, 101] width 292 height 64
click at [0, 0] on input "Upload File (MP3, AAC, WAV, [MEDICAL_DATA], AIFF, OGG)" at bounding box center [0, 0] width 0 height 0
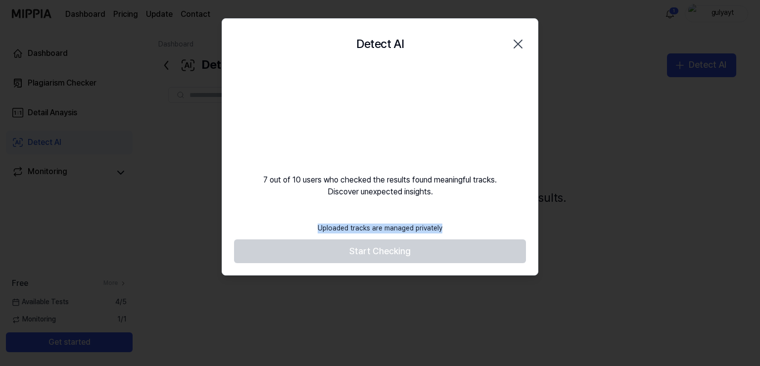
drag, startPoint x: 311, startPoint y: 230, endPoint x: 450, endPoint y: 226, distance: 139.2
click at [450, 226] on footer "Uploaded tracks are managed privately Start Checking" at bounding box center [380, 241] width 292 height 46
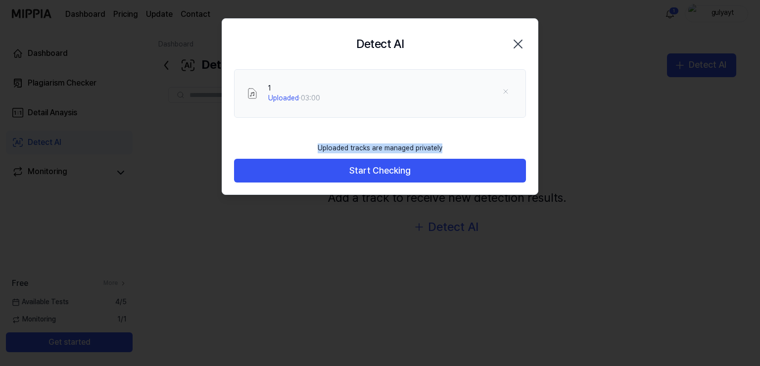
click at [331, 141] on div "Uploaded tracks are managed privately" at bounding box center [380, 149] width 137 height 22
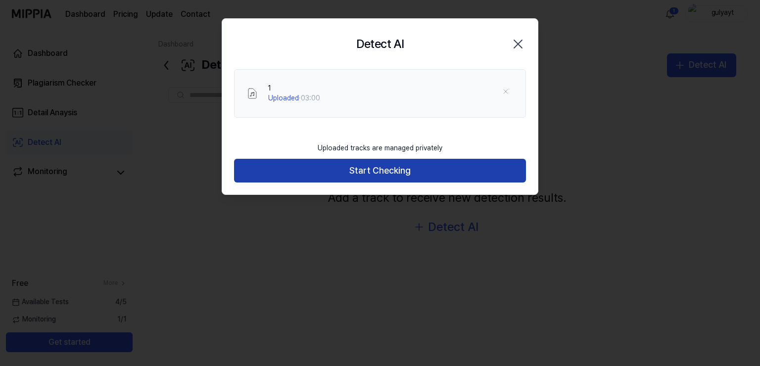
click at [355, 174] on button "Start Checking" at bounding box center [380, 171] width 292 height 24
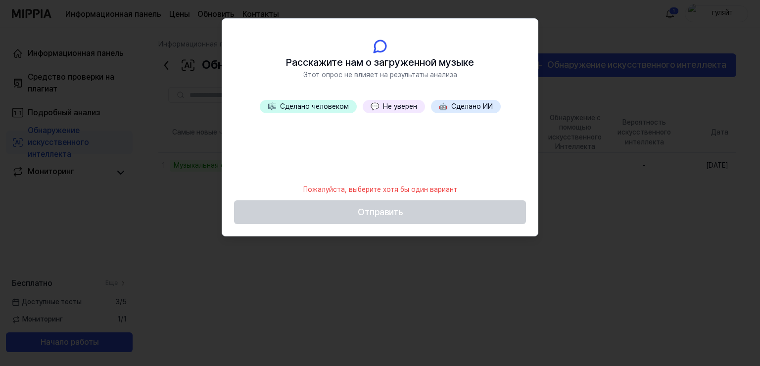
click at [414, 104] on ya-tr-span "Не уверен" at bounding box center [400, 106] width 34 height 8
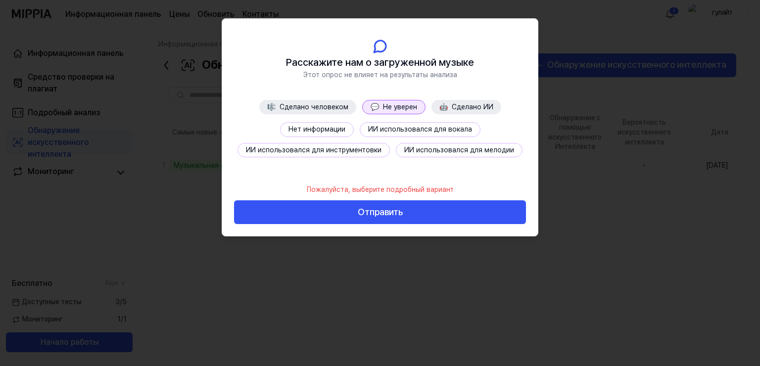
click at [322, 135] on button "Нет информации" at bounding box center [317, 129] width 74 height 15
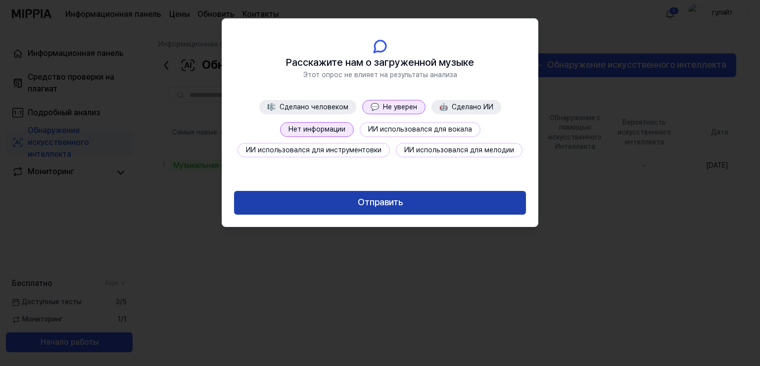
click at [355, 207] on button "Отправить" at bounding box center [380, 203] width 292 height 24
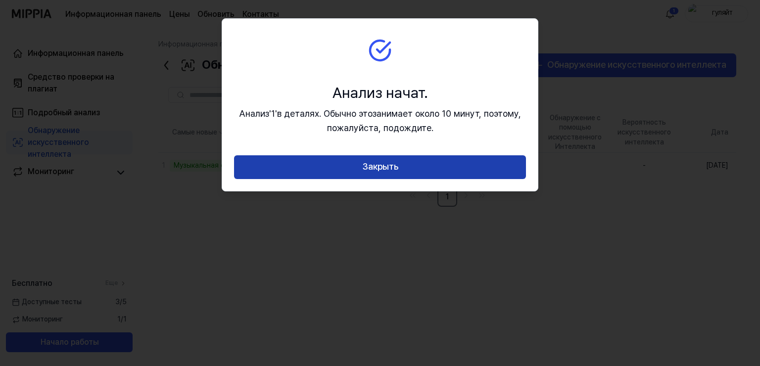
click at [384, 170] on button "Закрыть" at bounding box center [380, 167] width 292 height 24
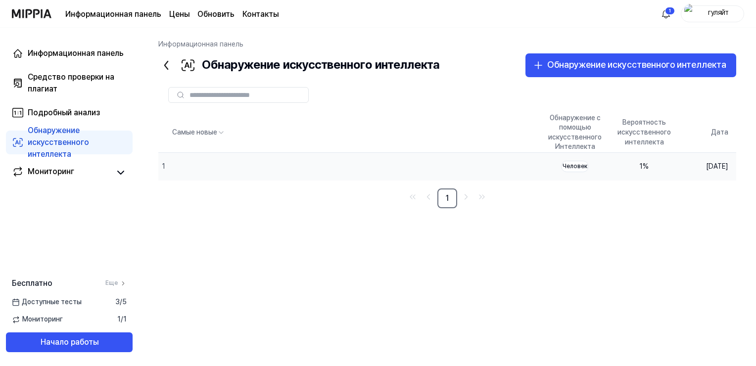
drag, startPoint x: 640, startPoint y: 168, endPoint x: 612, endPoint y: 166, distance: 27.3
click at [618, 166] on div "1 %" at bounding box center [644, 167] width 53 height 10
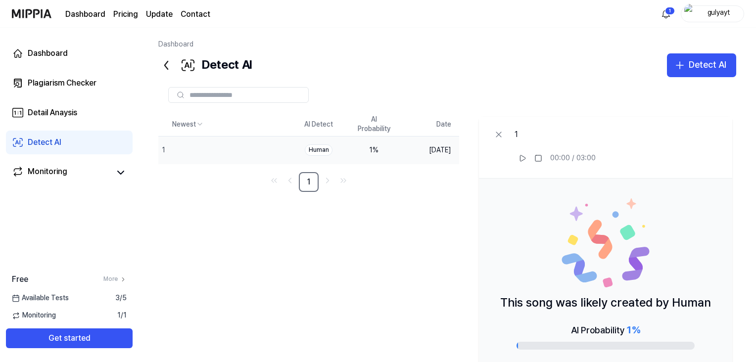
click at [353, 157] on td "1 %" at bounding box center [374, 151] width 55 height 28
click at [172, 148] on div "1" at bounding box center [202, 150] width 88 height 27
